Goal: Understand process/instructions: Learn how to perform a task or action

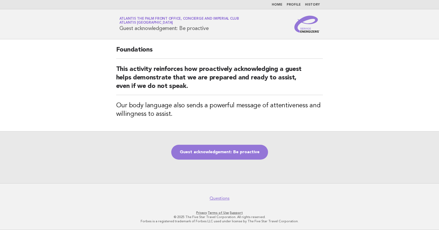
click at [406, 90] on main "Foundations This activity reinforces how proactively acknowledging a guest help…" at bounding box center [219, 111] width 439 height 144
click at [213, 147] on link "Guest acknowledgement: Be proactive" at bounding box center [219, 152] width 97 height 15
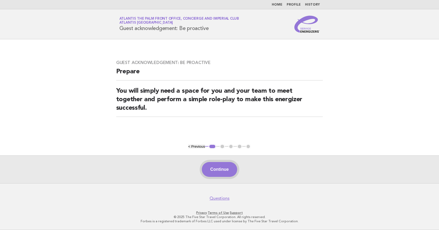
click at [223, 167] on button "Continue" at bounding box center [219, 169] width 35 height 15
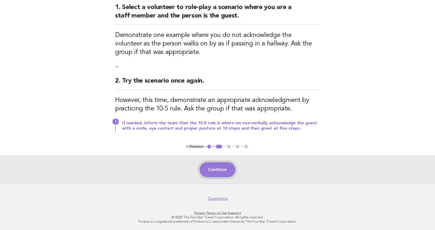
click at [230, 170] on button "Continue" at bounding box center [217, 169] width 35 height 15
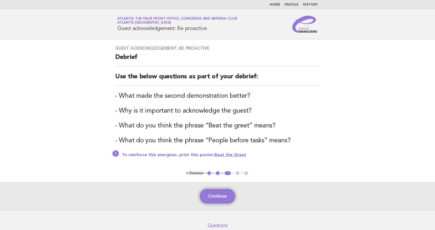
click at [217, 200] on button "Continue" at bounding box center [217, 196] width 35 height 15
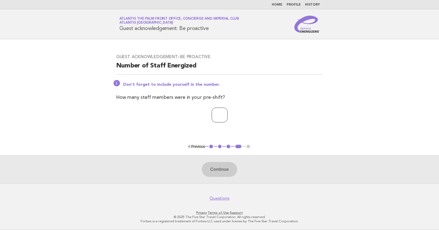
click at [215, 115] on input "number" at bounding box center [220, 115] width 16 height 15
type input "**"
click at [219, 167] on button "Continue" at bounding box center [219, 169] width 35 height 15
